Goal: Answer question/provide support: Share knowledge or assist other users

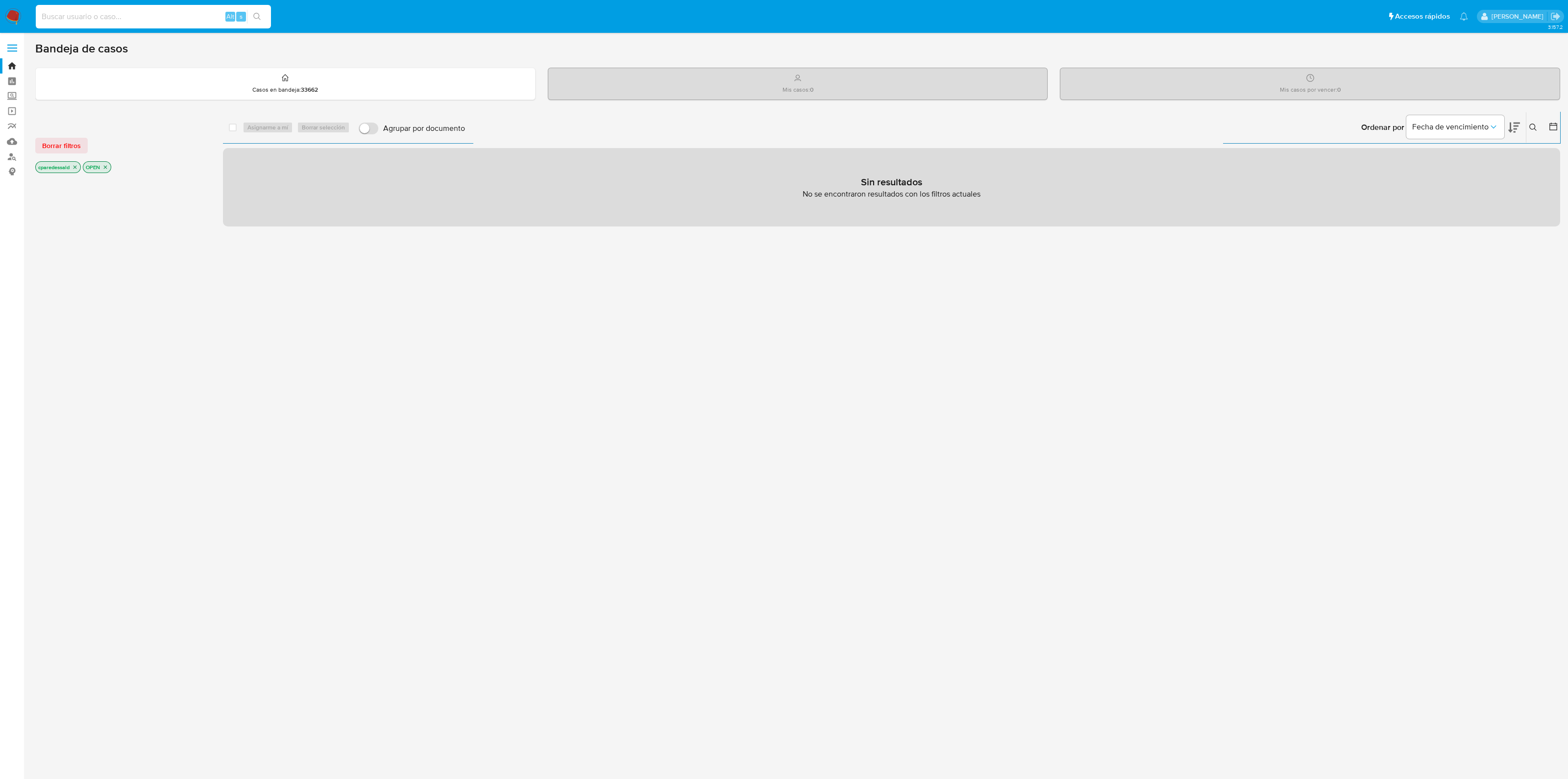
click at [177, 19] on input at bounding box center [153, 17] width 235 height 13
paste input "NmMThl11VL6kZEzeHJusV8UC"
type input "NmMThl11VL6kZEzeHJusV8UC"
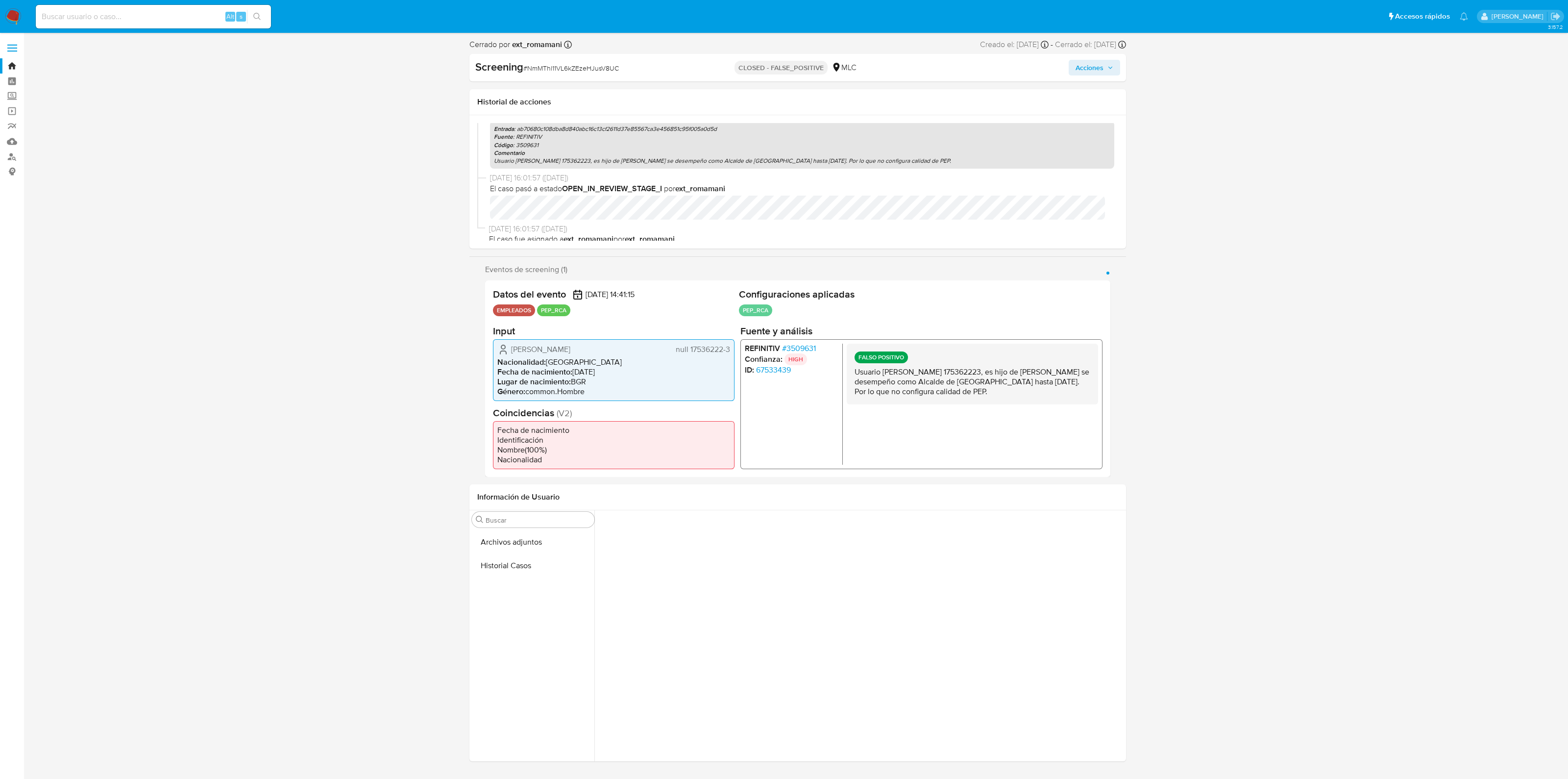
scroll to position [204, 0]
drag, startPoint x: 538, startPoint y: 348, endPoint x: 557, endPoint y: 358, distance: 21.5
click at [557, 354] on span "[PERSON_NAME]" at bounding box center [540, 349] width 60 height 10
drag, startPoint x: 877, startPoint y: 369, endPoint x: 953, endPoint y: 407, distance: 85.0
click at [953, 404] on div "FALSO POSITIVO Usuario [PERSON_NAME] RUT 175362223, es hijo de [PERSON_NAME] se…" at bounding box center [972, 373] width 251 height 60
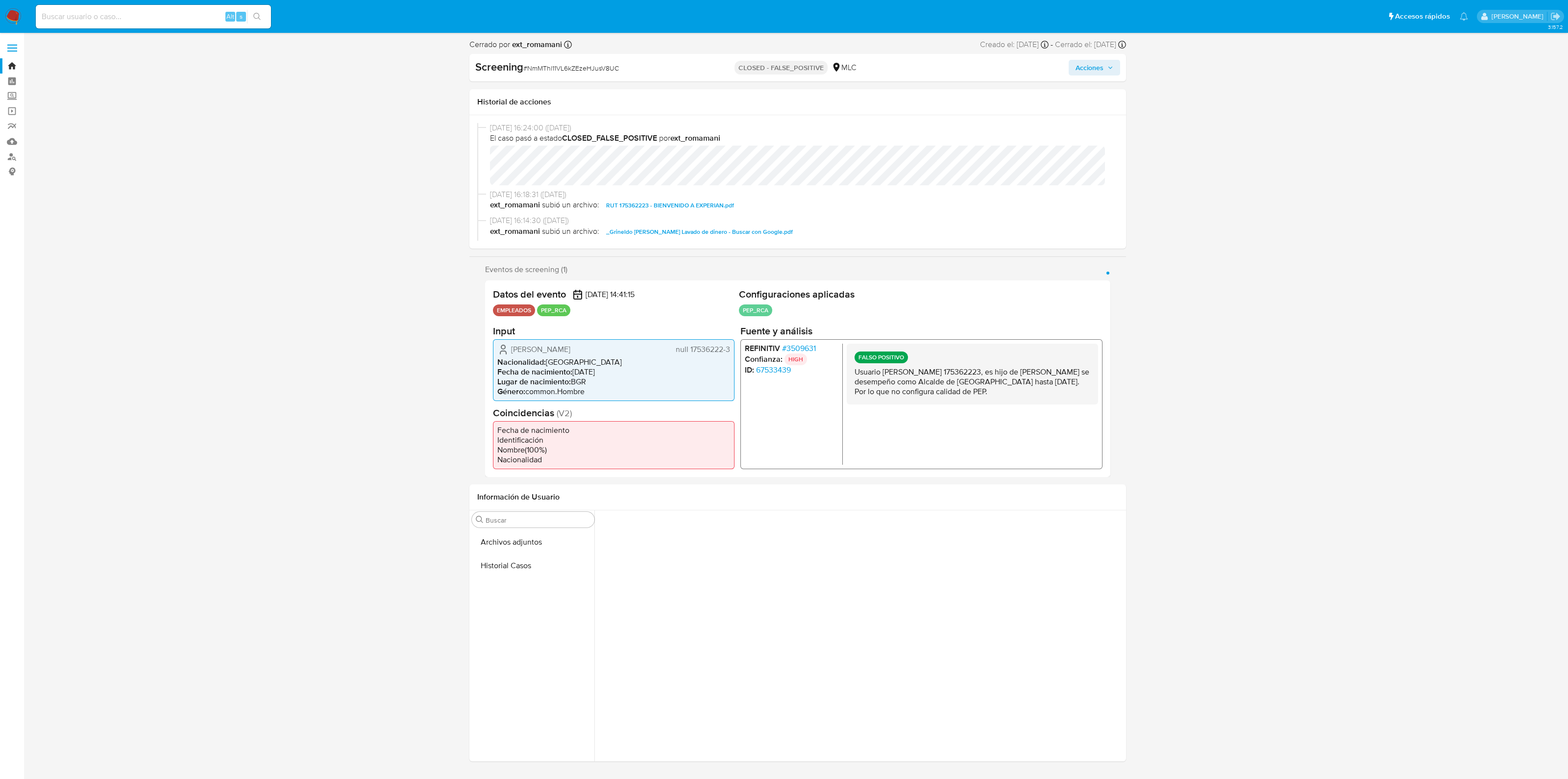
scroll to position [0, 0]
click at [865, 371] on p "Usuario [PERSON_NAME] 175362223, es hijo de [PERSON_NAME] se desempeño como Alc…" at bounding box center [972, 381] width 236 height 29
drag, startPoint x: 865, startPoint y: 371, endPoint x: 917, endPoint y: 405, distance: 62.1
click at [917, 396] on p "Usuario [PERSON_NAME] 175362223, es hijo de [PERSON_NAME] se desempeño como Alc…" at bounding box center [972, 381] width 236 height 29
click at [509, 546] on button "Archivos adjuntos" at bounding box center [533, 542] width 122 height 24
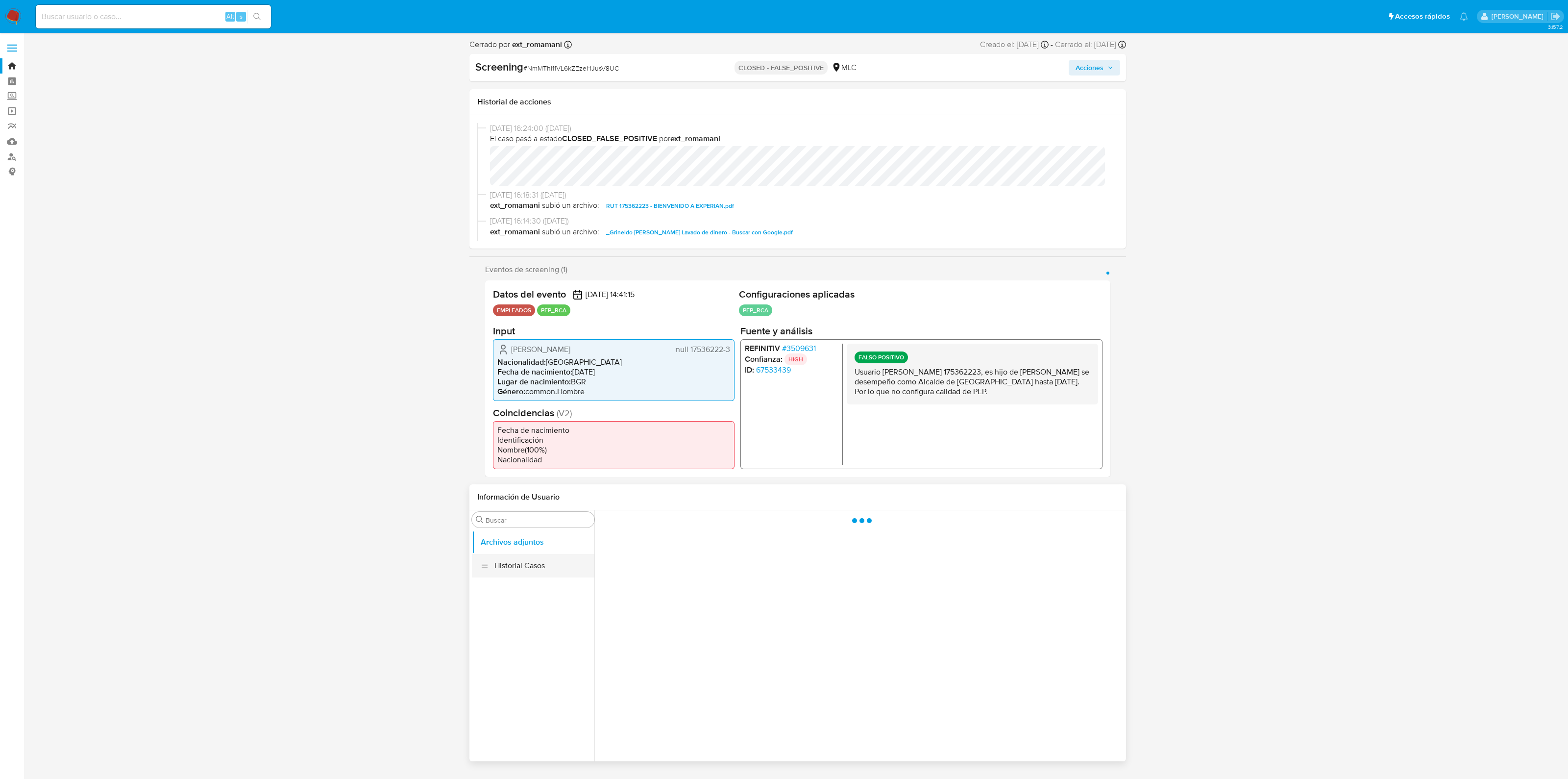
click at [518, 574] on button "Historial Casos" at bounding box center [533, 565] width 122 height 24
click at [519, 553] on button "Archivos adjuntos" at bounding box center [533, 542] width 122 height 24
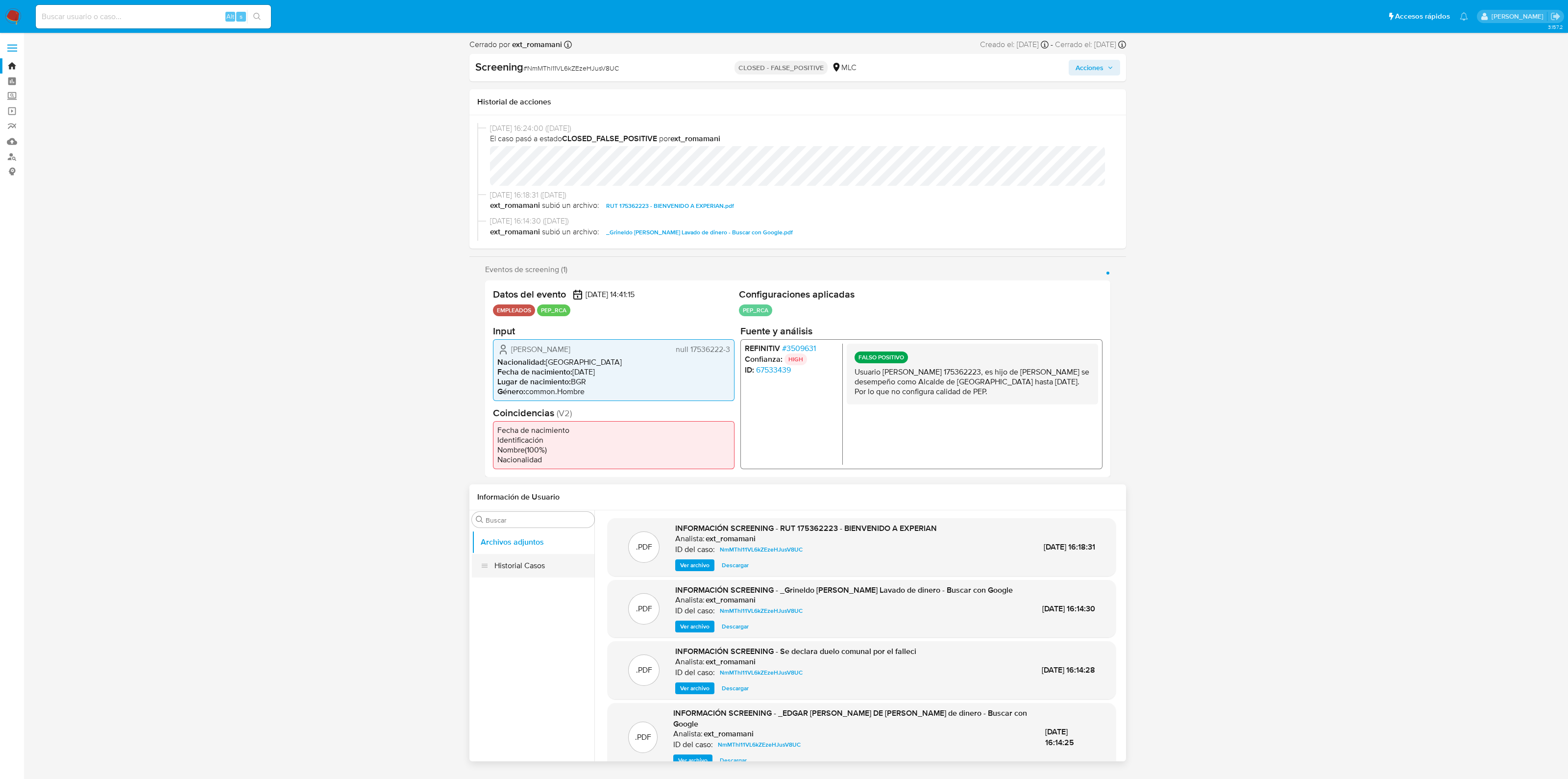
click at [519, 568] on button "Historial Casos" at bounding box center [533, 565] width 122 height 24
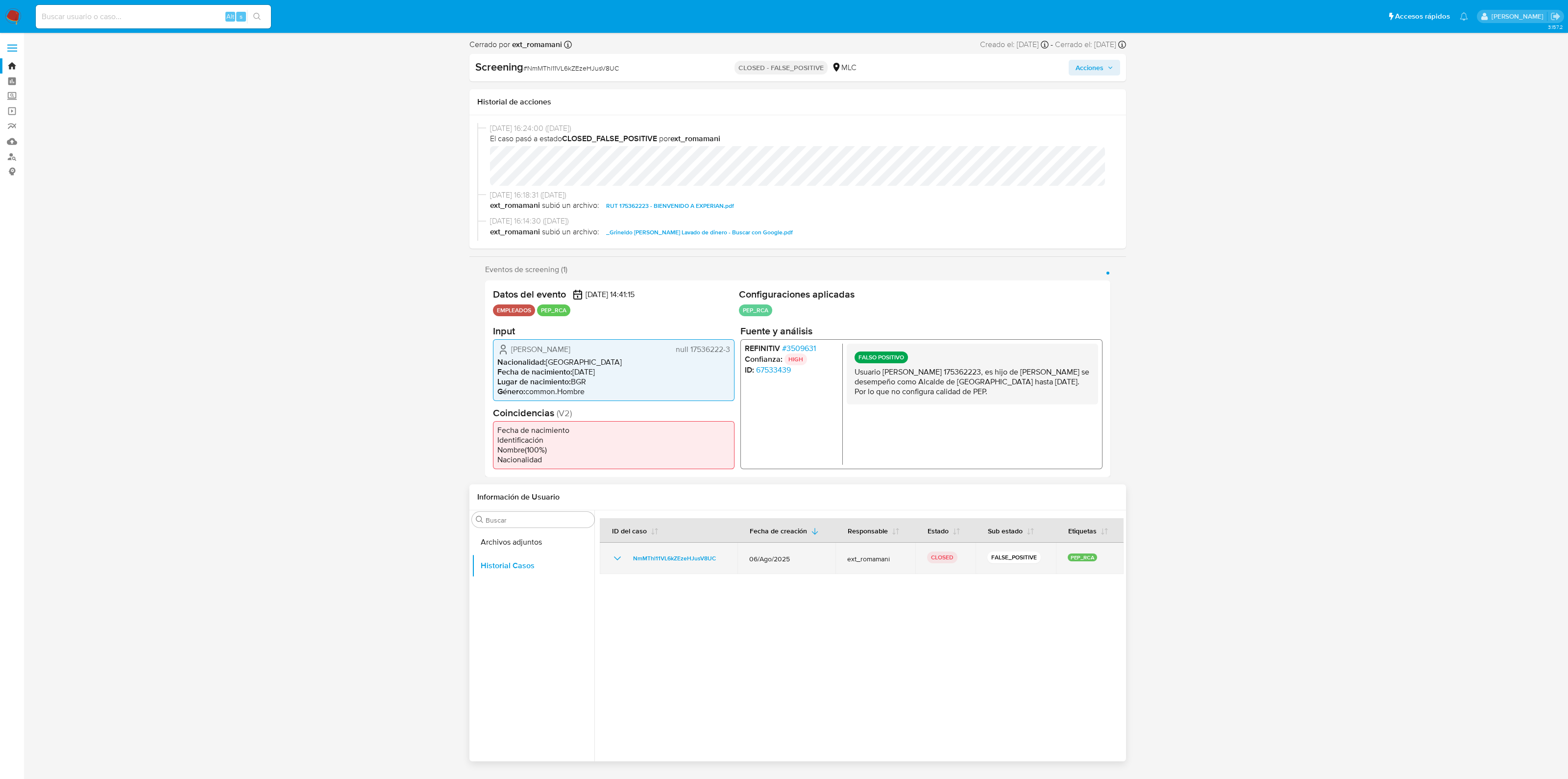
click at [614, 564] on icon "Mostrar/Ocultar" at bounding box center [617, 559] width 11 height 11
